Goal: Check status

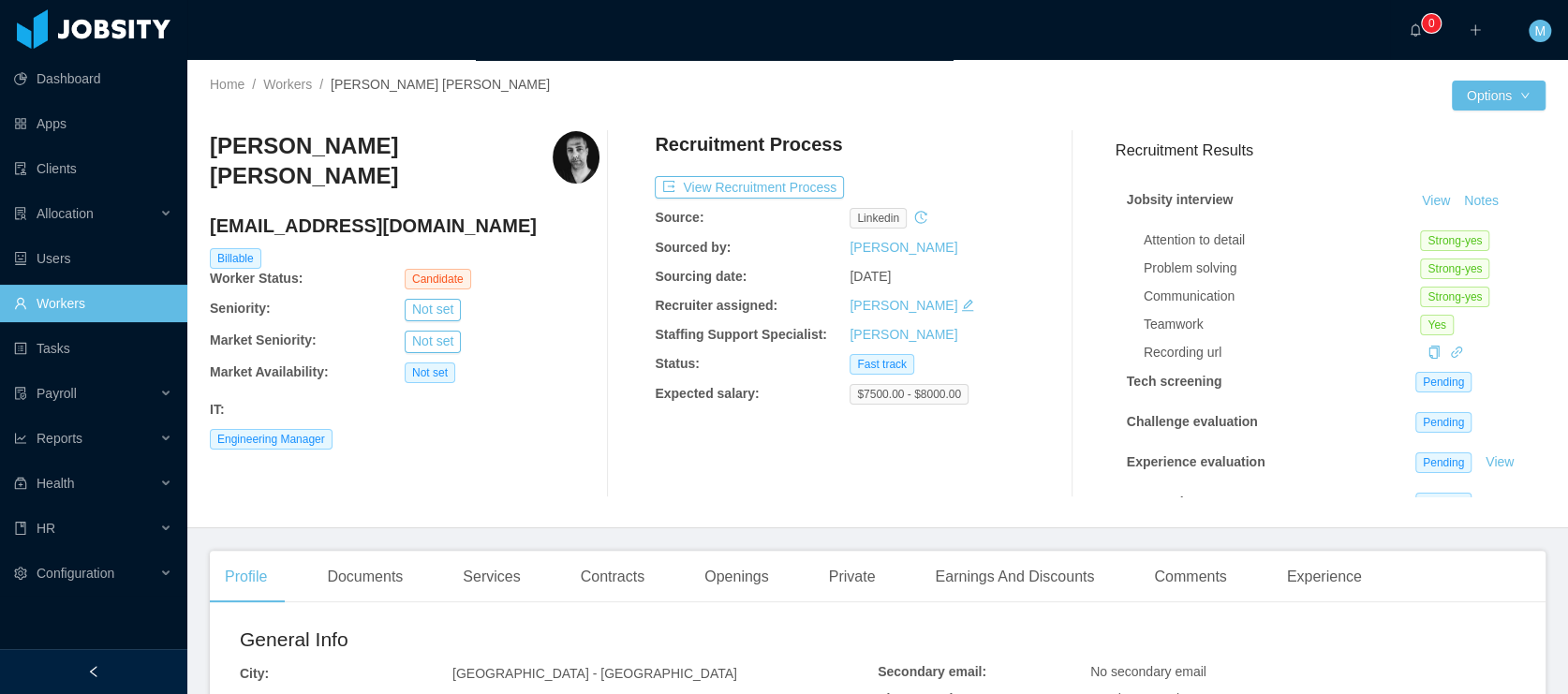
scroll to position [48, 0]
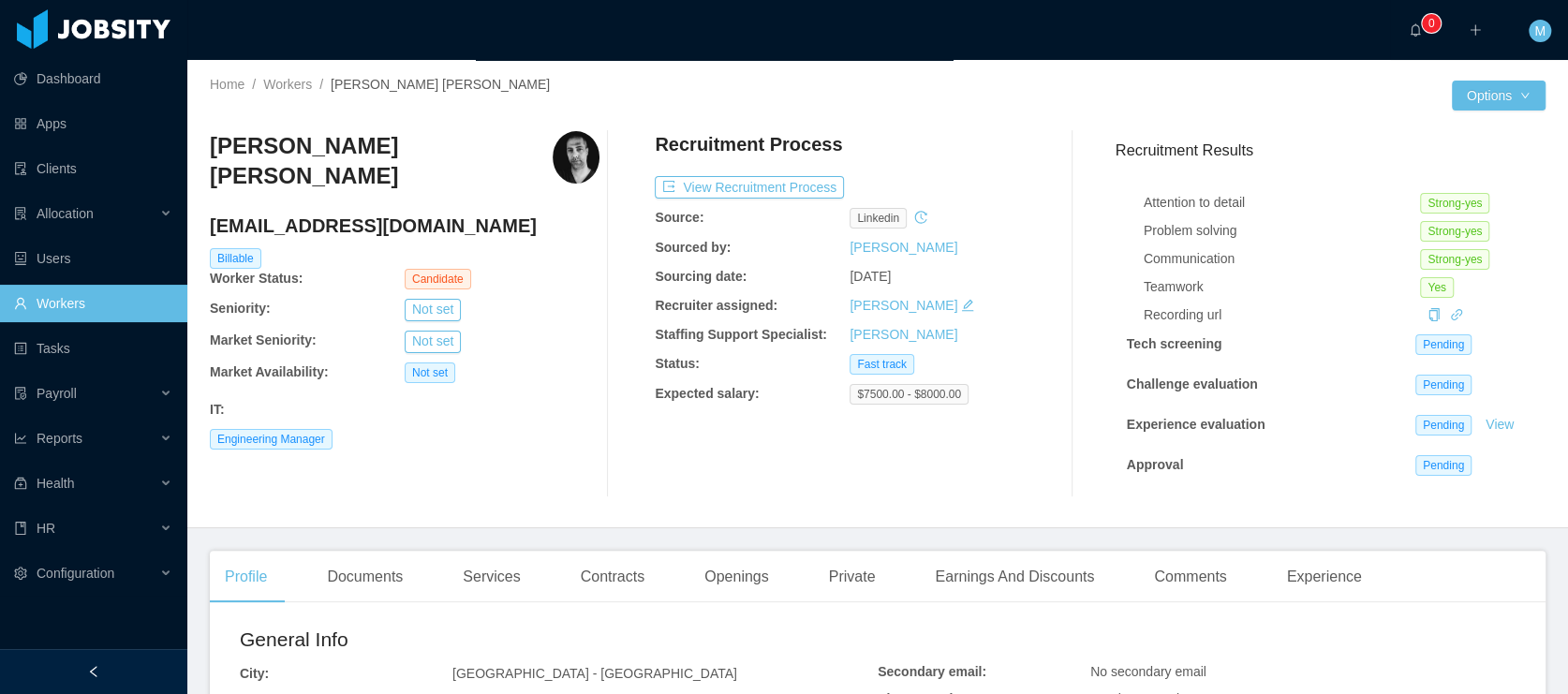
drag, startPoint x: 1123, startPoint y: 464, endPoint x: 1136, endPoint y: 457, distance: 14.8
click at [1123, 464] on div "Jobsity interview View Notes Attention to detail Strong-yes Problem solving Str…" at bounding box center [1330, 314] width 429 height 365
click at [1143, 458] on strong "Approval" at bounding box center [1155, 465] width 57 height 15
click at [1446, 456] on span "Pending" at bounding box center [1443, 465] width 56 height 20
click at [1427, 456] on span "Pending" at bounding box center [1443, 465] width 56 height 20
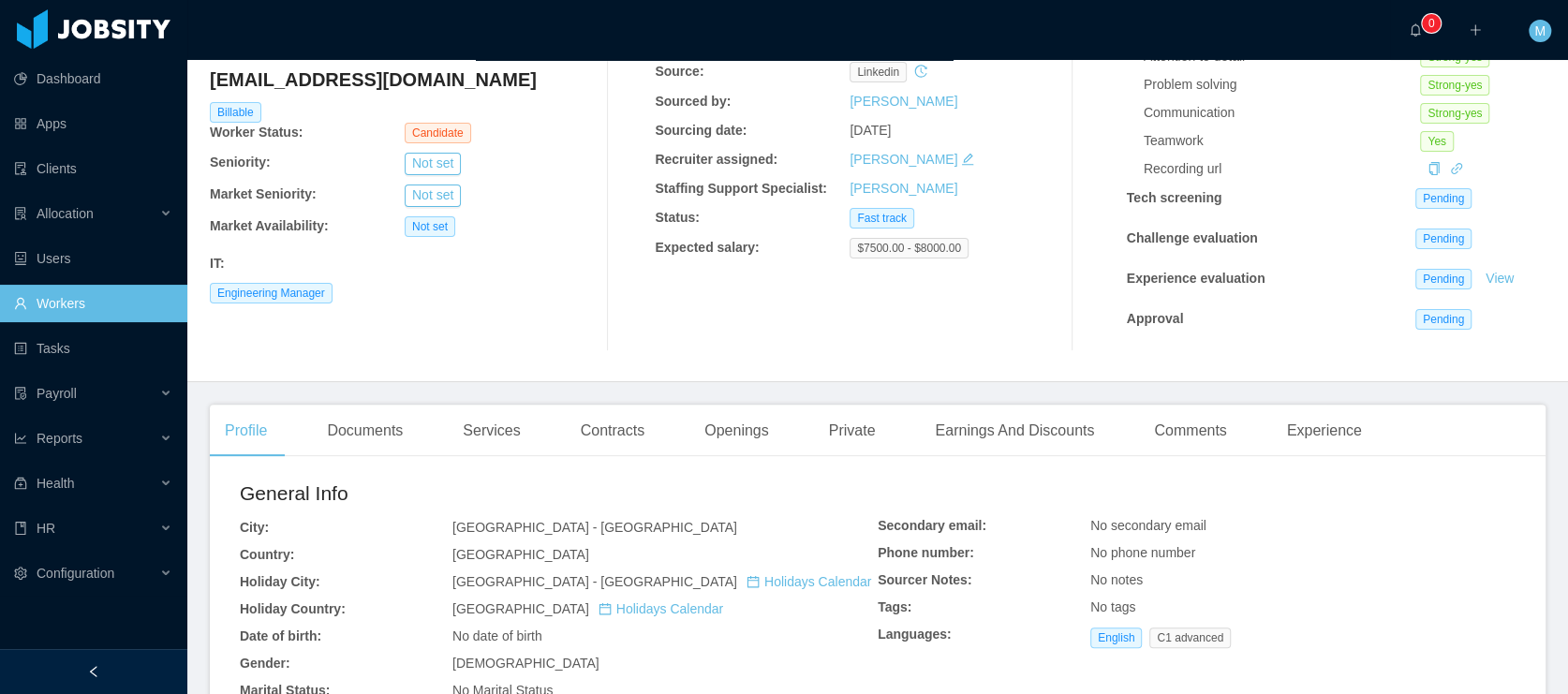
scroll to position [0, 0]
